Goal: Information Seeking & Learning: Learn about a topic

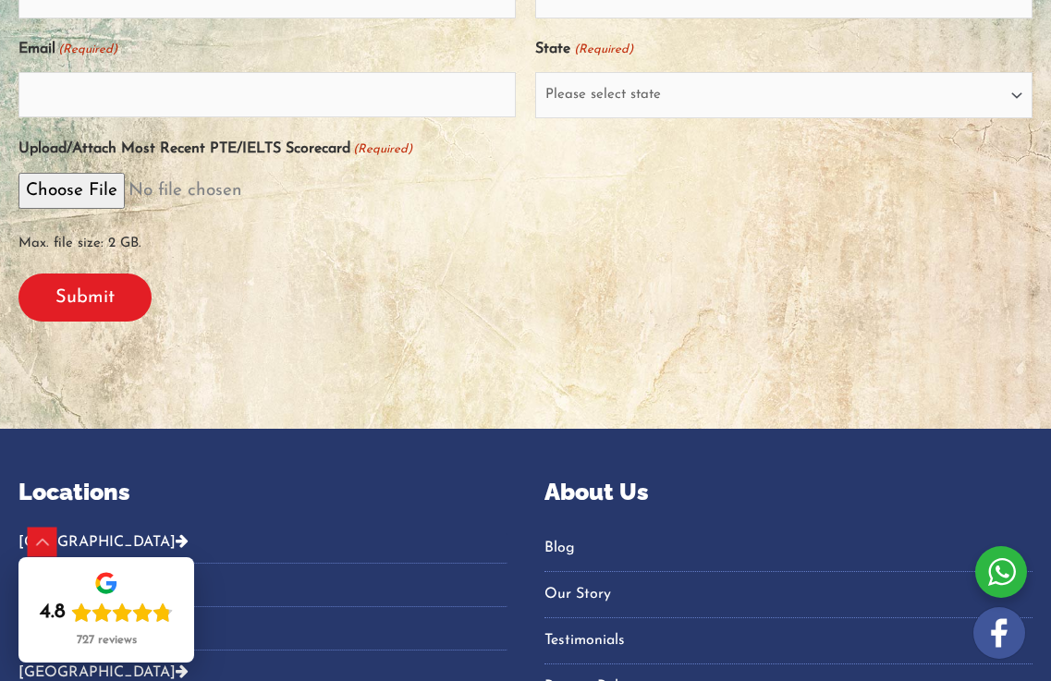
scroll to position [337, 0]
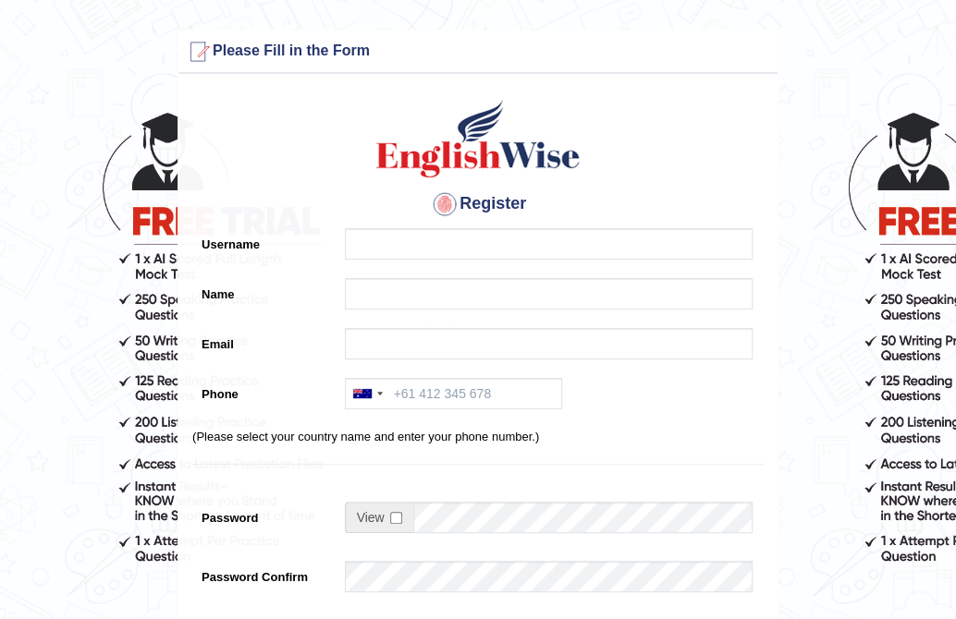
click at [499, 208] on h4 "Register" at bounding box center [477, 204] width 571 height 30
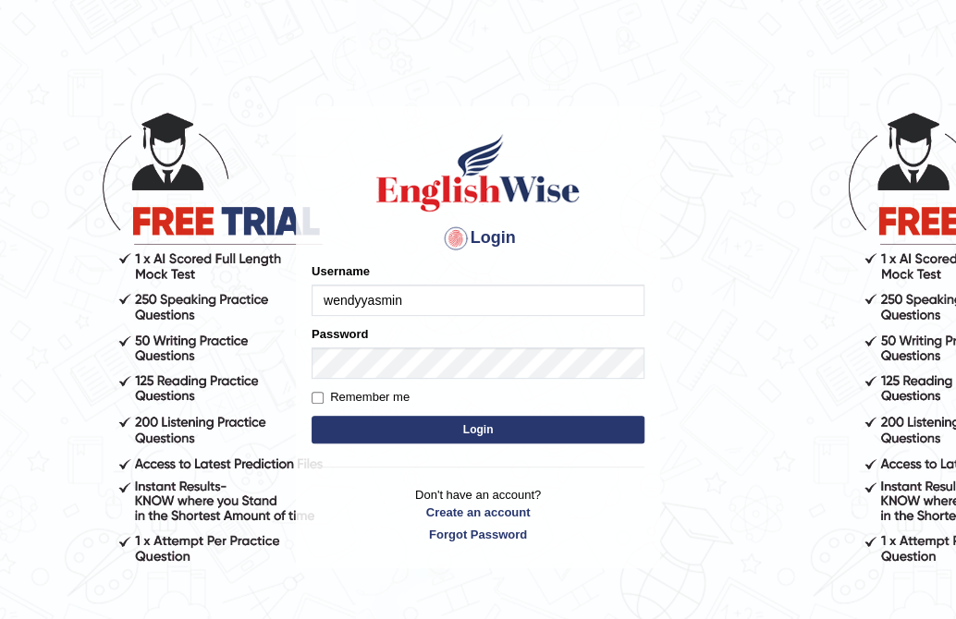
type input "wendyyasmin"
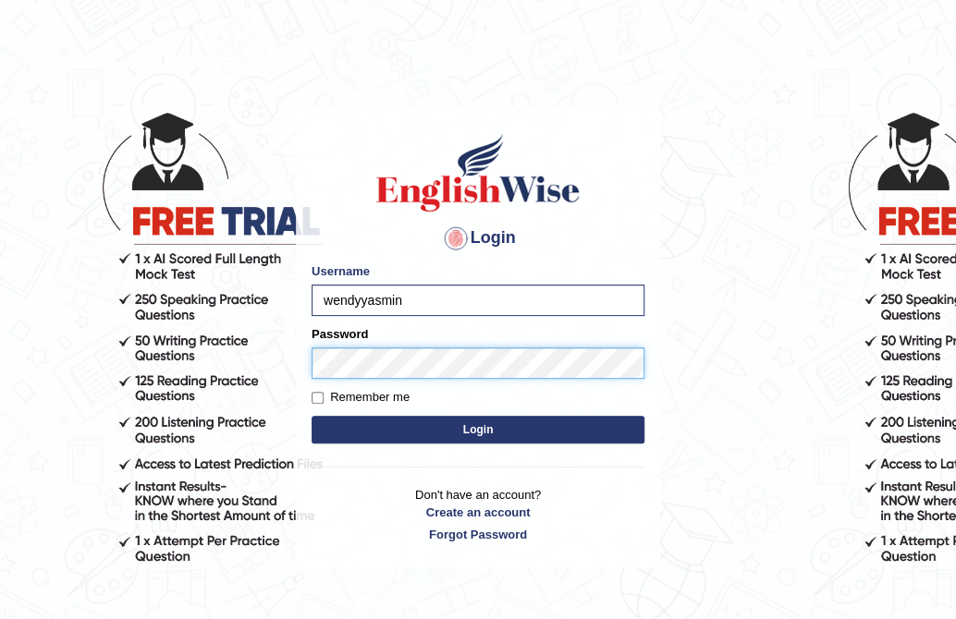
click at [311, 416] on button "Login" at bounding box center [477, 430] width 333 height 28
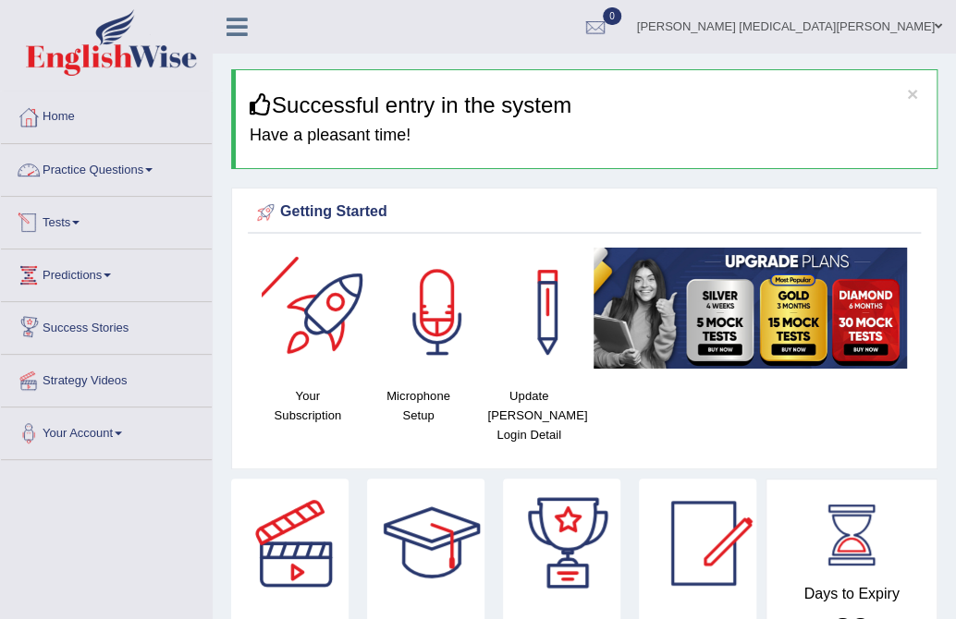
click at [105, 171] on link "Practice Questions" at bounding box center [106, 167] width 211 height 46
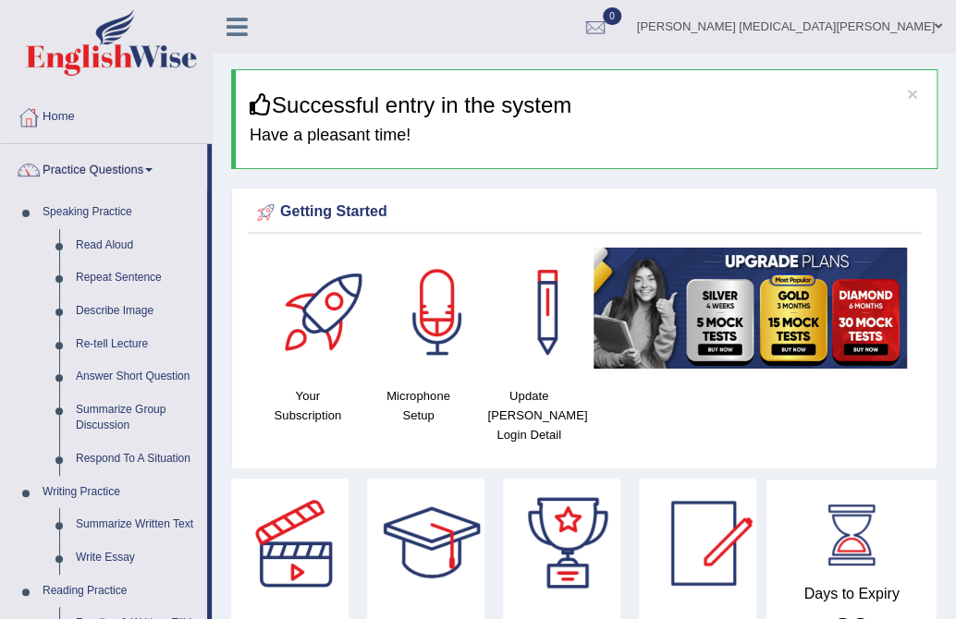
click at [102, 174] on link "Practice Questions" at bounding box center [104, 167] width 206 height 46
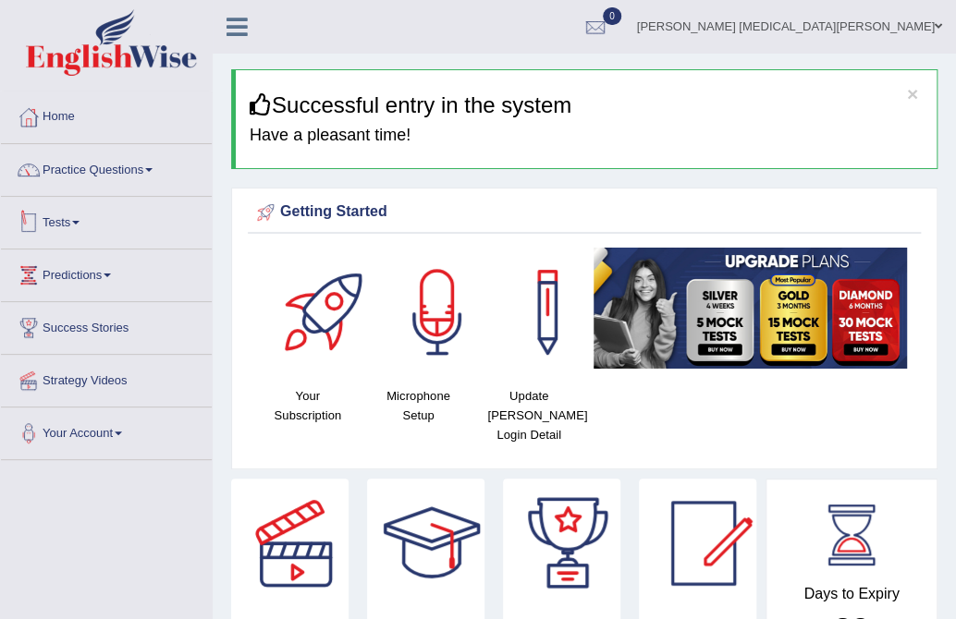
click at [79, 221] on span at bounding box center [75, 223] width 7 height 4
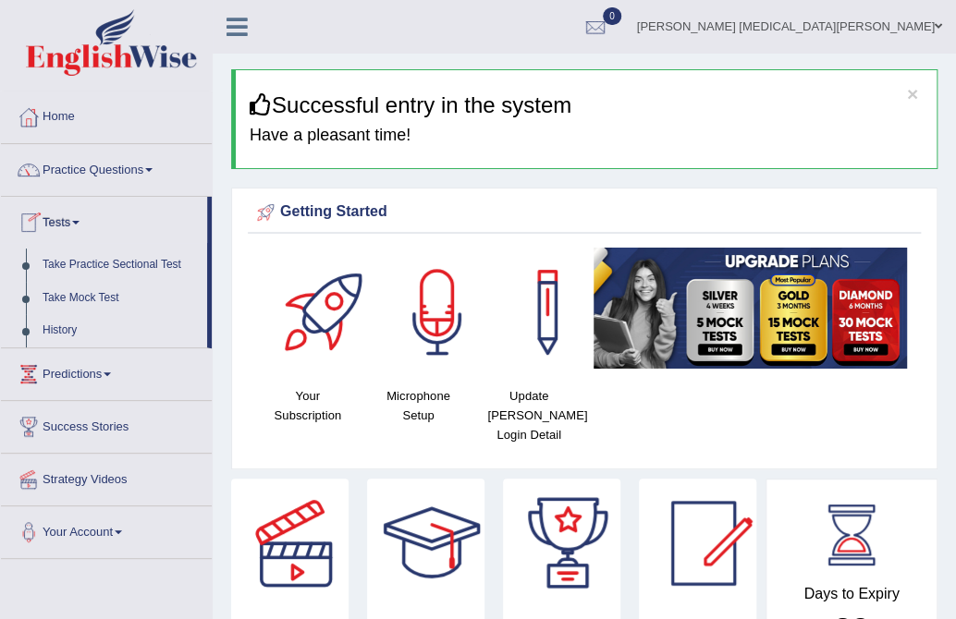
click at [79, 221] on span at bounding box center [75, 223] width 7 height 4
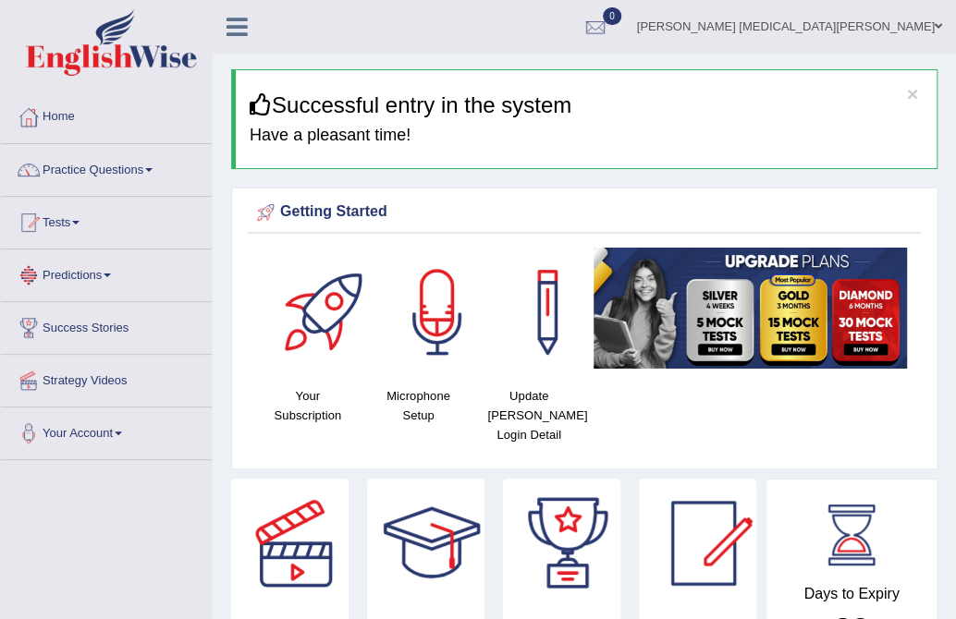
click at [111, 275] on span at bounding box center [107, 276] width 7 height 4
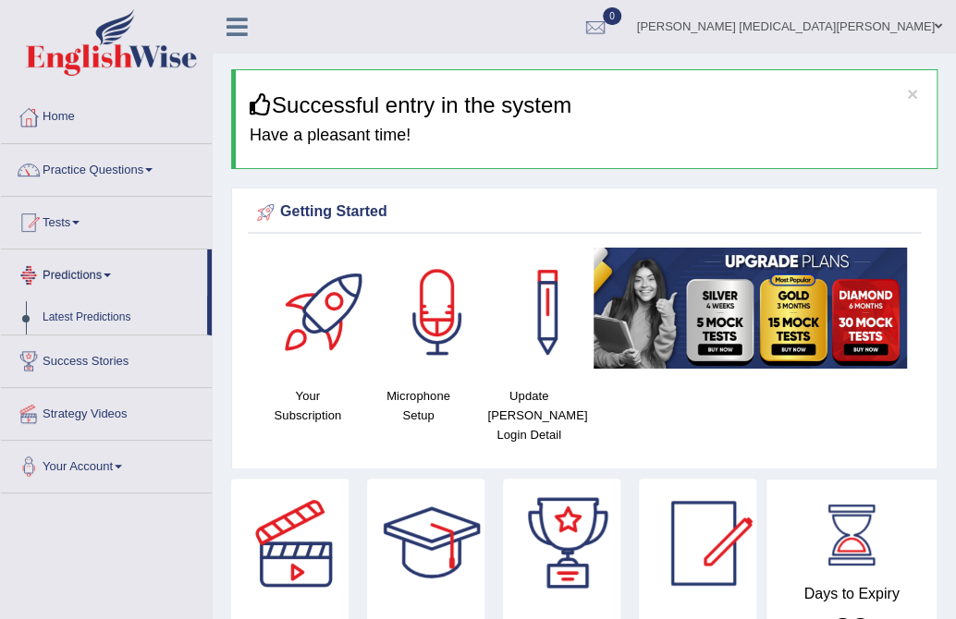
click at [111, 275] on span at bounding box center [107, 276] width 7 height 4
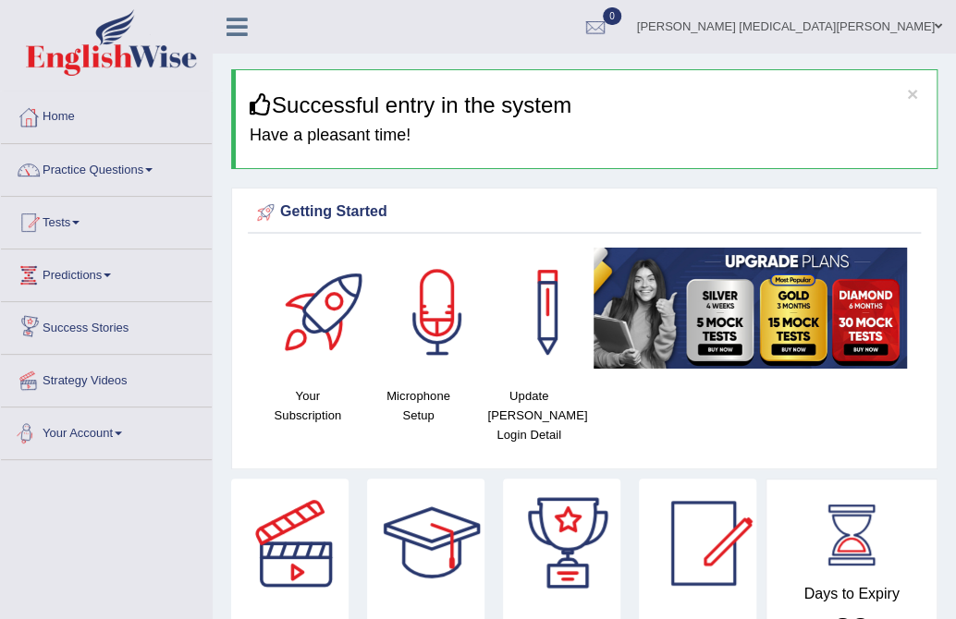
click at [116, 428] on link "Your Account" at bounding box center [106, 431] width 211 height 46
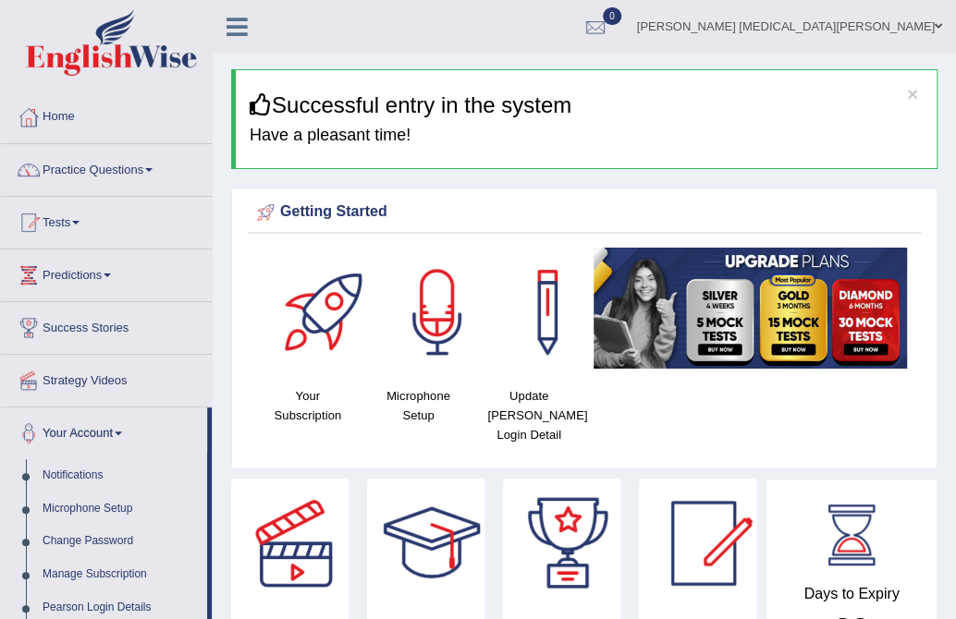
click at [116, 428] on link "Your Account" at bounding box center [104, 431] width 206 height 46
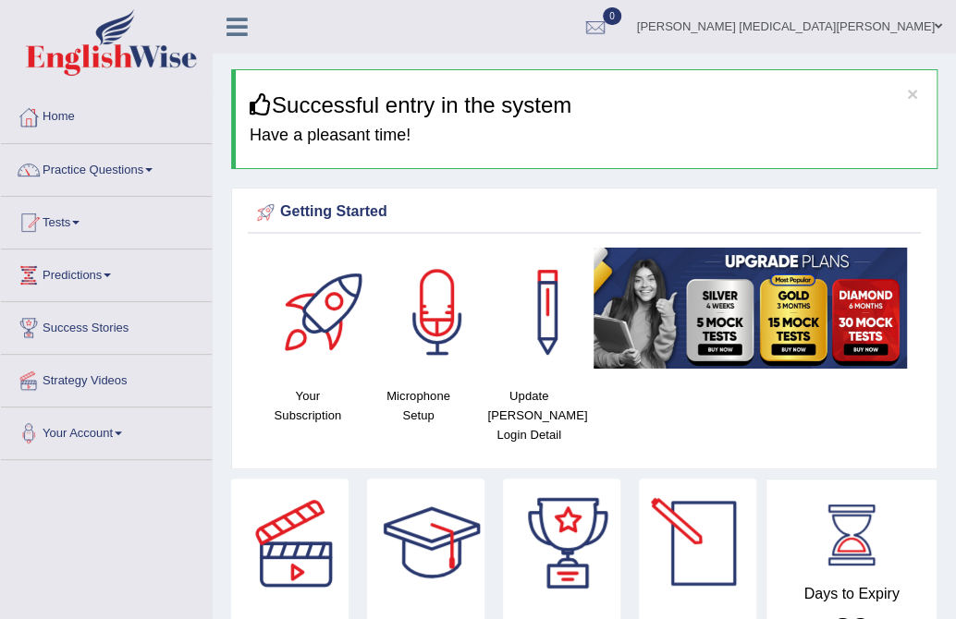
scroll to position [308, 0]
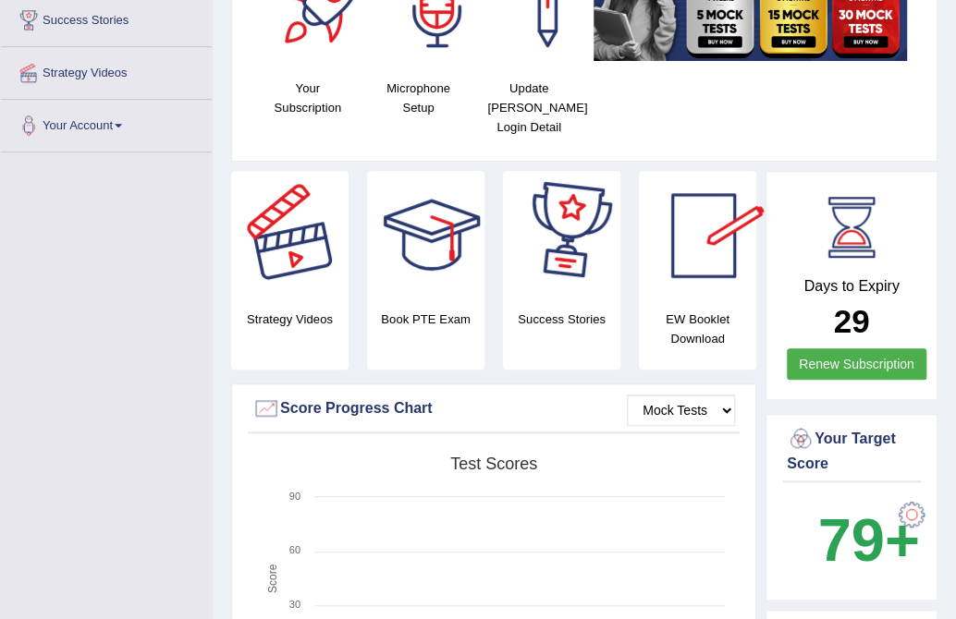
click at [281, 236] on div at bounding box center [295, 235] width 129 height 129
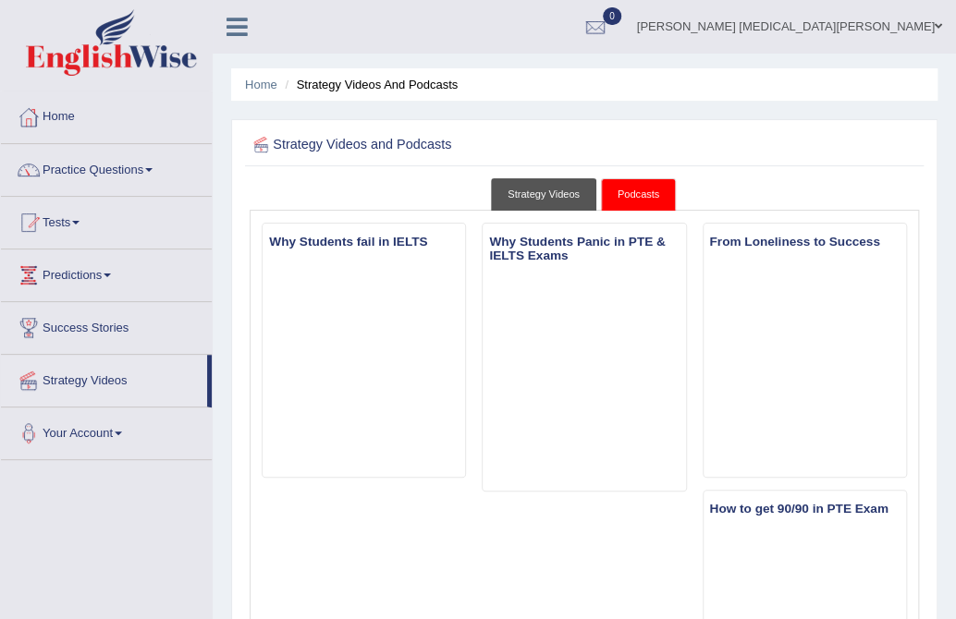
click at [553, 185] on link "Strategy Videos" at bounding box center [543, 194] width 105 height 32
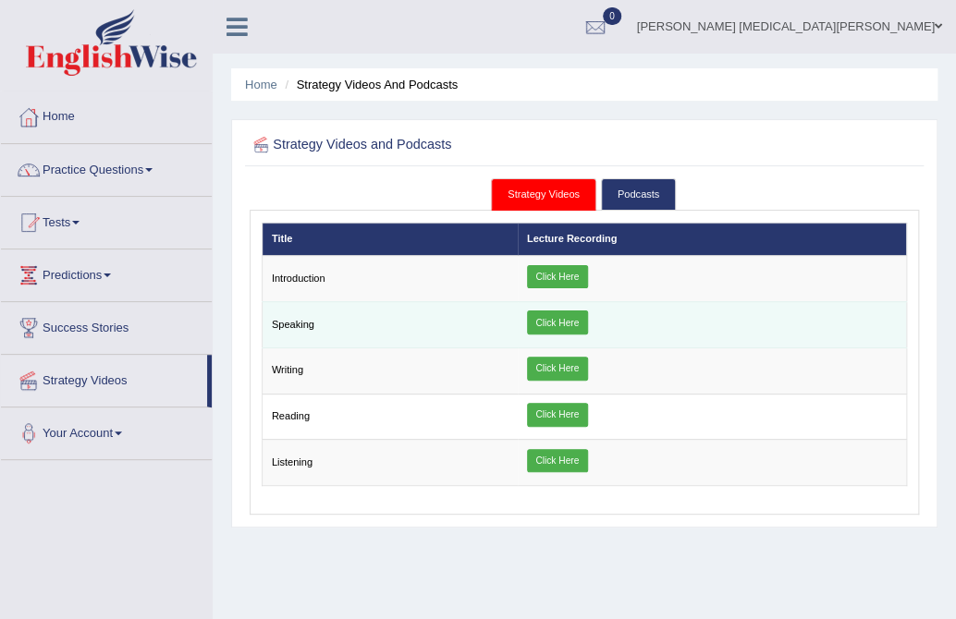
click at [549, 324] on link "Click Here" at bounding box center [557, 323] width 61 height 24
